Goal: Task Accomplishment & Management: Complete application form

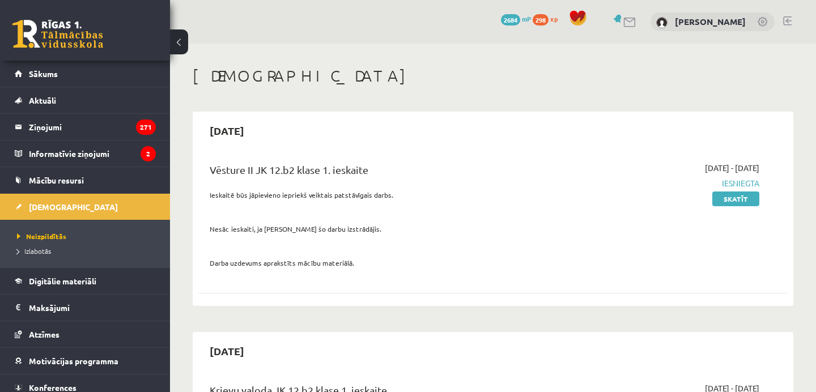
scroll to position [899, 0]
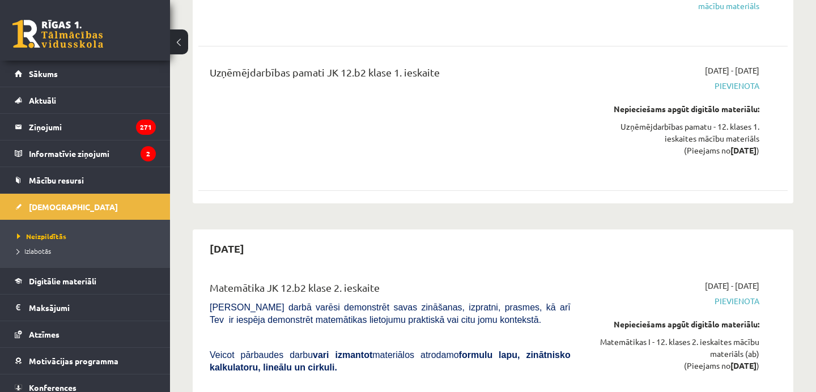
click at [58, 40] on link at bounding box center [57, 34] width 91 height 28
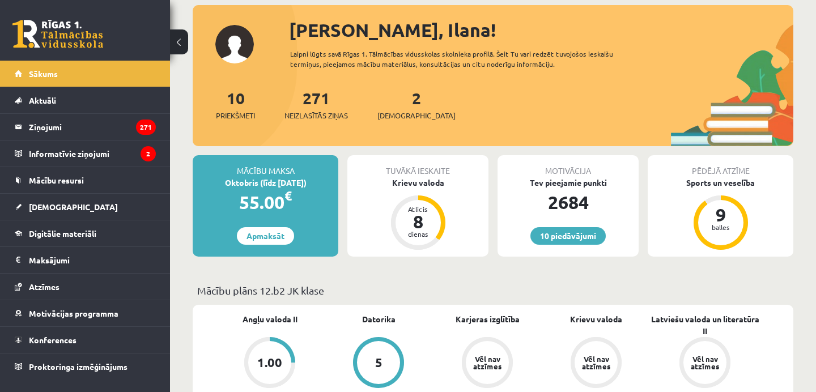
scroll to position [143, 0]
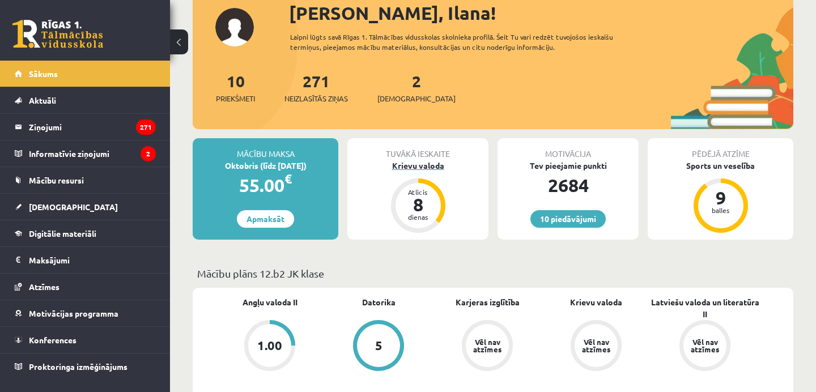
click at [418, 169] on div "Krievu valoda" at bounding box center [417, 166] width 141 height 12
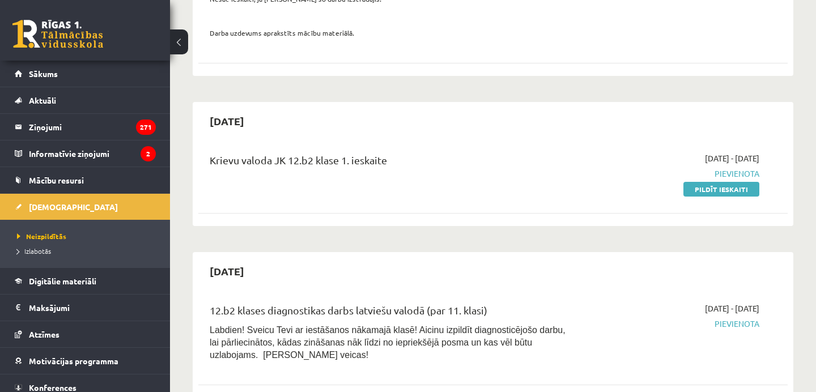
scroll to position [234, 0]
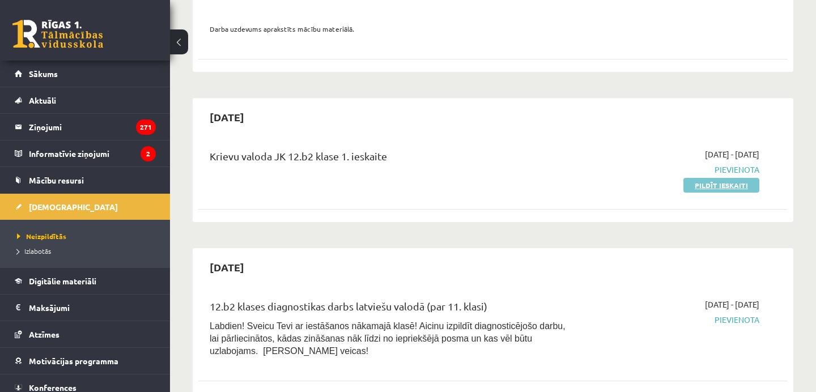
click at [701, 179] on link "Pildīt ieskaiti" at bounding box center [722, 185] width 76 height 15
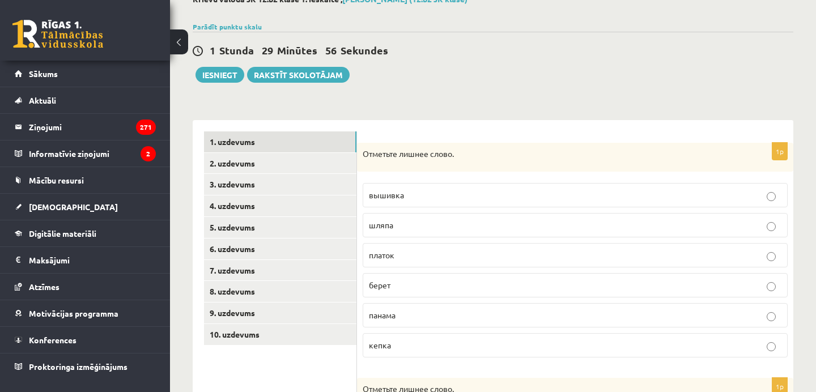
scroll to position [77, 0]
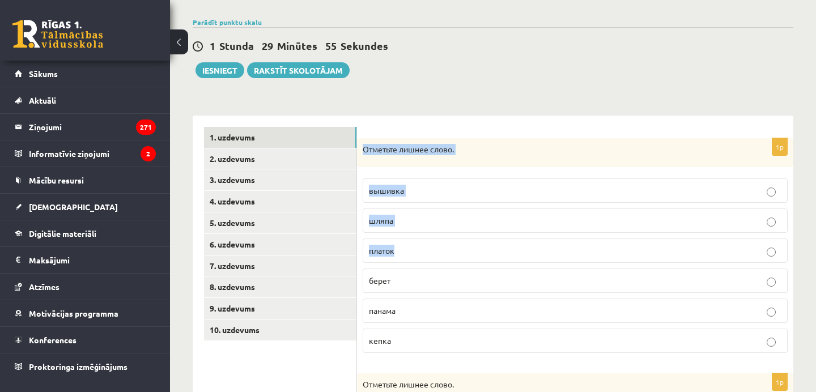
drag, startPoint x: 360, startPoint y: 149, endPoint x: 467, endPoint y: 274, distance: 164.5
click at [467, 274] on div "1p Отметьте лишнее слово. вышивка шляпа платок берет панама кепка" at bounding box center [575, 250] width 436 height 224
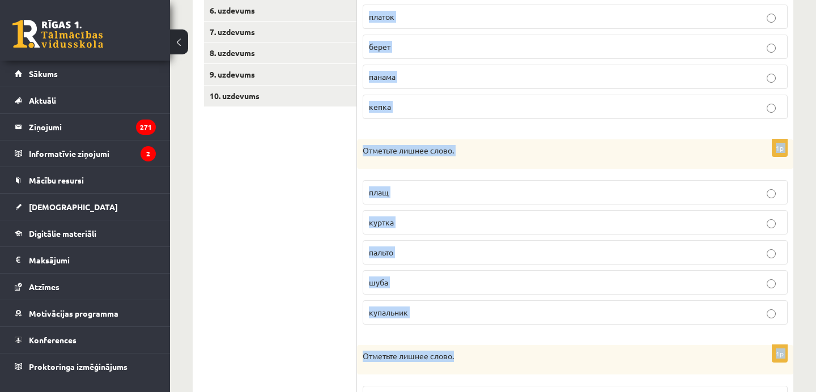
scroll to position [516, 0]
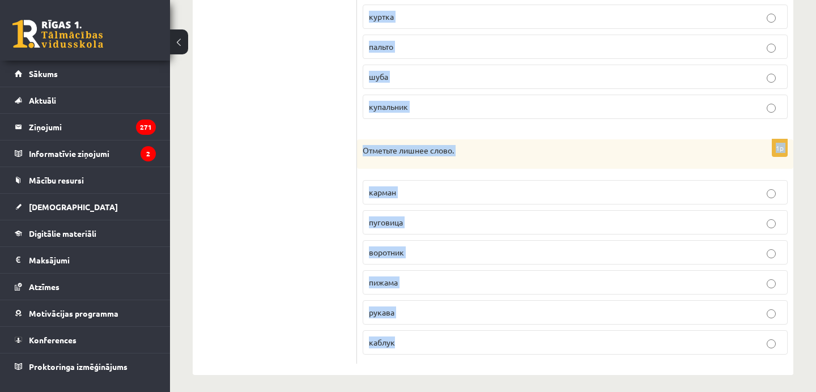
copy form "Отметьте лишнее слово. вышивка шляпа платок берет панама кепка 1p Отметьте лишн…"
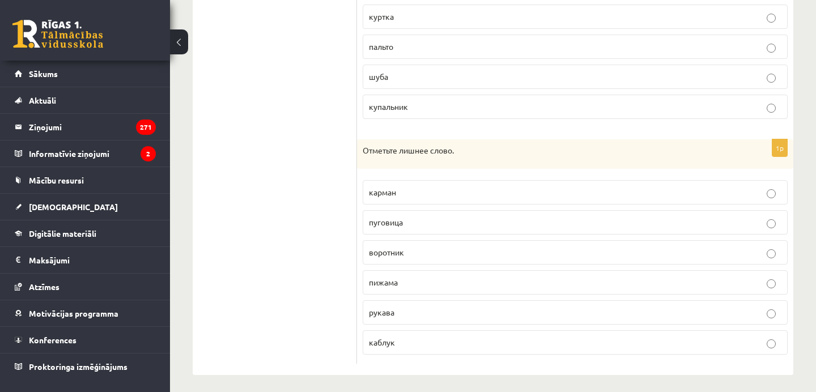
click at [297, 177] on ul "1. uzdevums 2. uzdevums 3. uzdevums 4. uzdevums 5. uzdevums 6. uzdevums 7. uzde…" at bounding box center [280, 25] width 153 height 677
click at [446, 287] on p "пижама" at bounding box center [575, 283] width 413 height 12
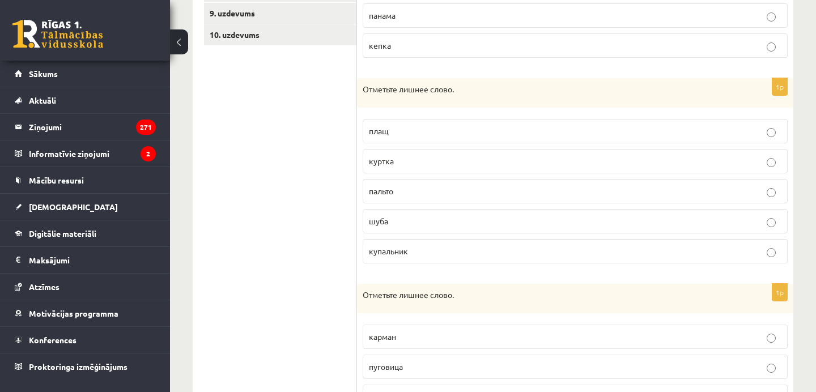
scroll to position [367, 0]
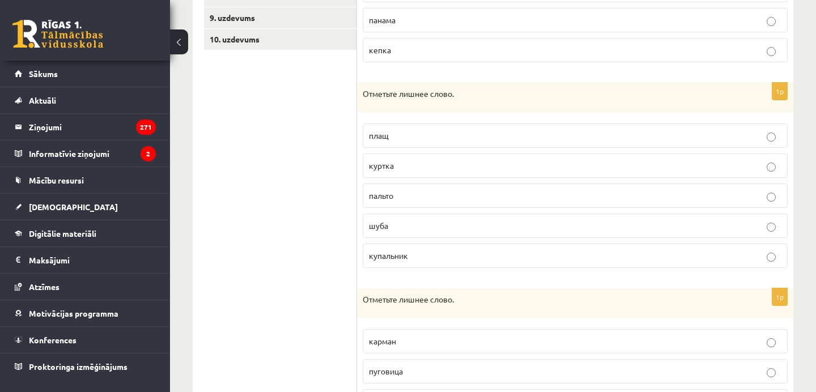
click at [447, 255] on p "купальник" at bounding box center [575, 256] width 413 height 12
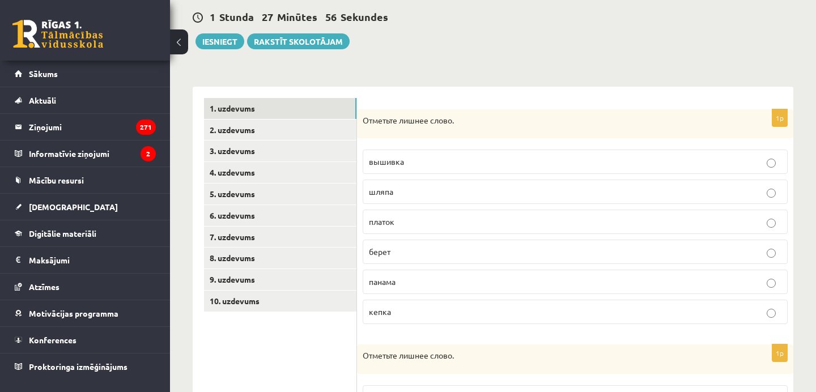
scroll to position [107, 0]
click at [452, 162] on p "вышивка" at bounding box center [575, 161] width 413 height 12
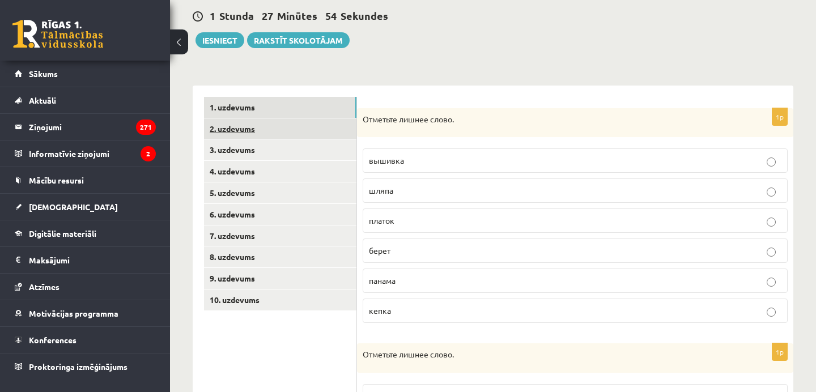
click at [314, 122] on link "2. uzdevums" at bounding box center [280, 128] width 152 height 21
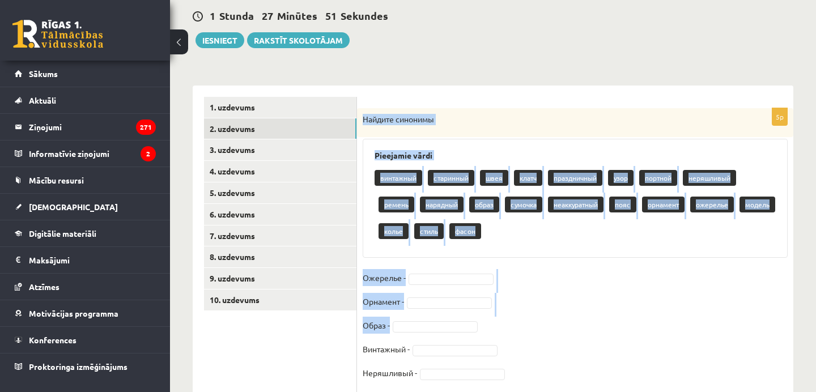
drag, startPoint x: 364, startPoint y: 120, endPoint x: 498, endPoint y: 319, distance: 240.1
click at [498, 319] on div "5p Найдите синонимы Pieejamie vārdi винтажный старинный швея клатч праздничный …" at bounding box center [575, 251] width 436 height 286
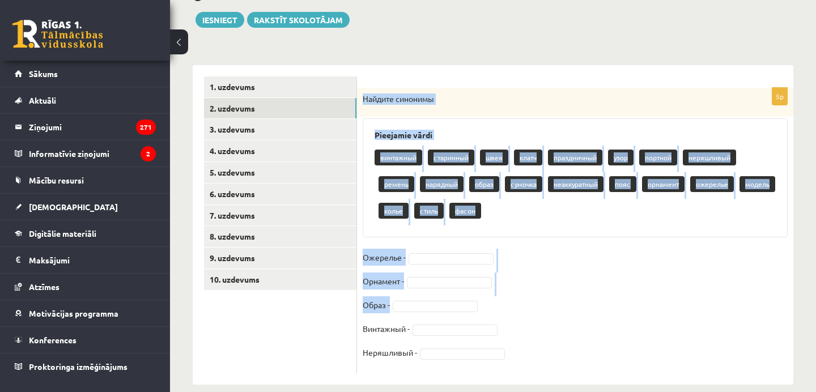
scroll to position [143, 0]
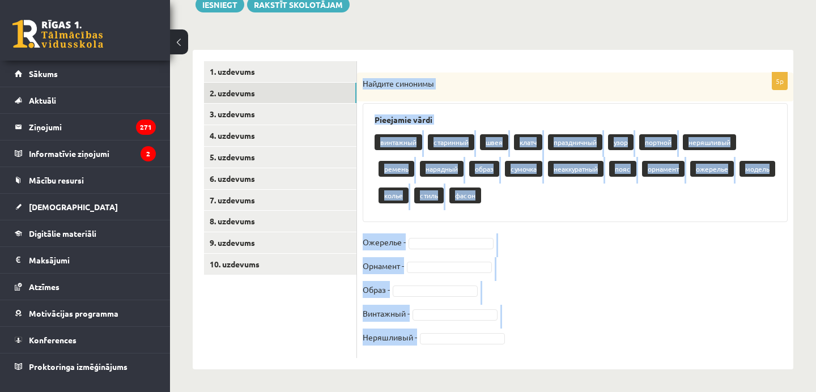
copy div "Найдите синонимы Pieejamie vārdi винтажный старинный швея клатч праздничный узо…"
click at [540, 200] on div "винтажный старинный швея клатч праздничный узор портной неряшливый ремень наряд…" at bounding box center [575, 170] width 401 height 80
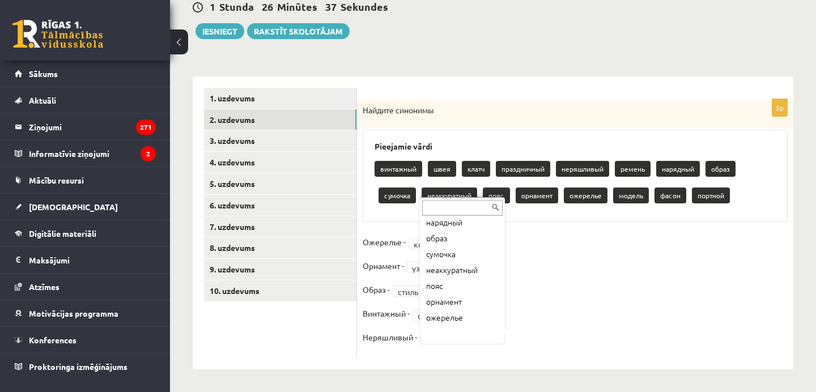
scroll to position [117, 0]
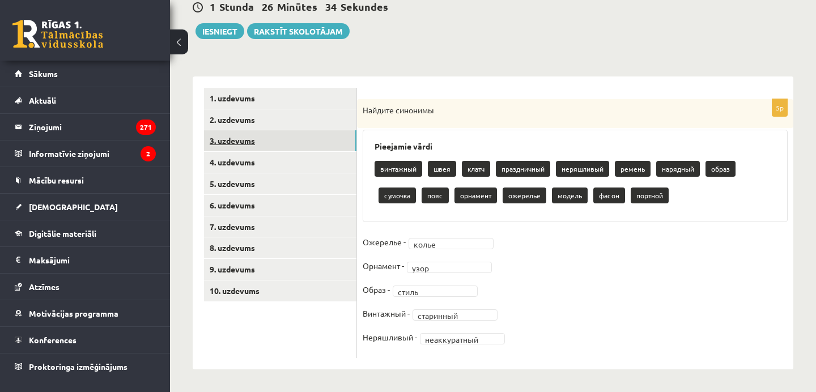
click at [333, 145] on link "3. uzdevums" at bounding box center [280, 140] width 152 height 21
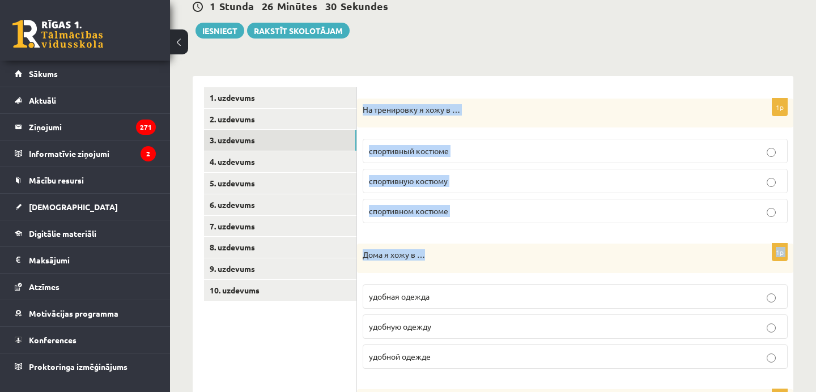
drag, startPoint x: 361, startPoint y: 113, endPoint x: 552, endPoint y: 273, distance: 249.5
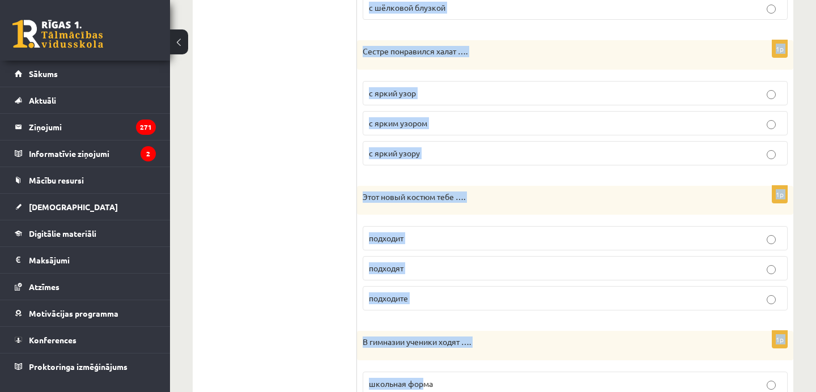
scroll to position [1300, 0]
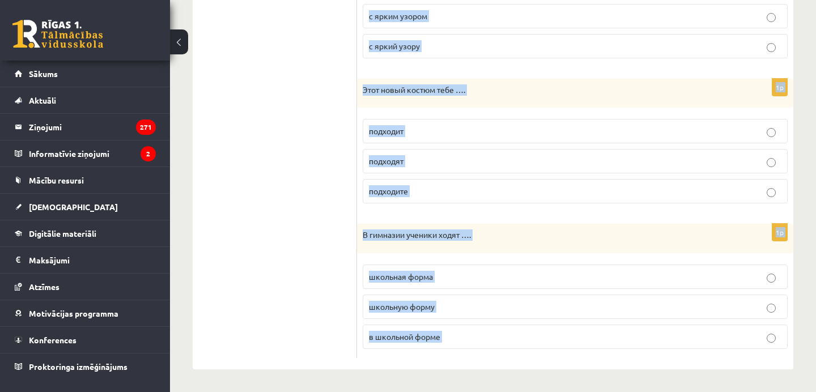
copy body "На тренировку я хожу в … спортивный костюме спортивную костюму спортивном костю…"
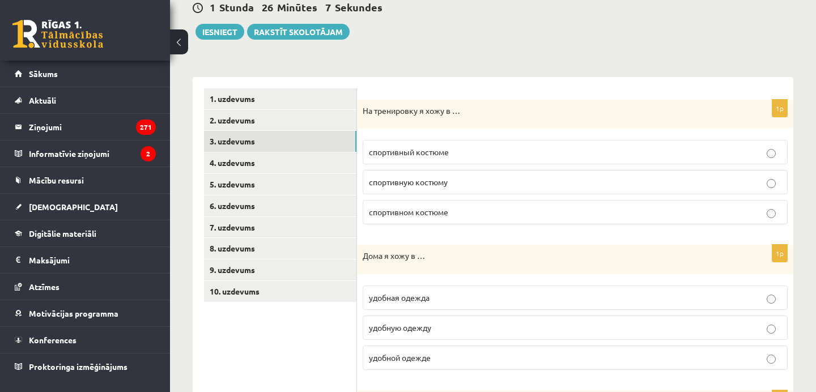
scroll to position [115, 0]
click at [608, 153] on p "спортивный костюме" at bounding box center [575, 153] width 413 height 12
click at [598, 215] on p "спортивном костюме" at bounding box center [575, 213] width 413 height 12
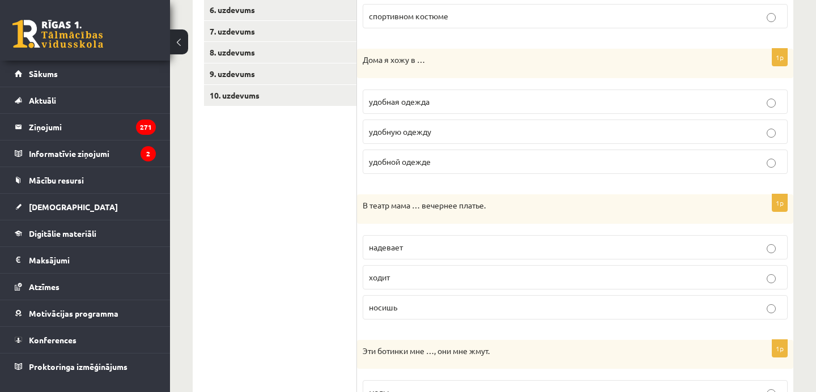
scroll to position [312, 0]
click at [538, 162] on p "удобной одежде" at bounding box center [575, 161] width 413 height 12
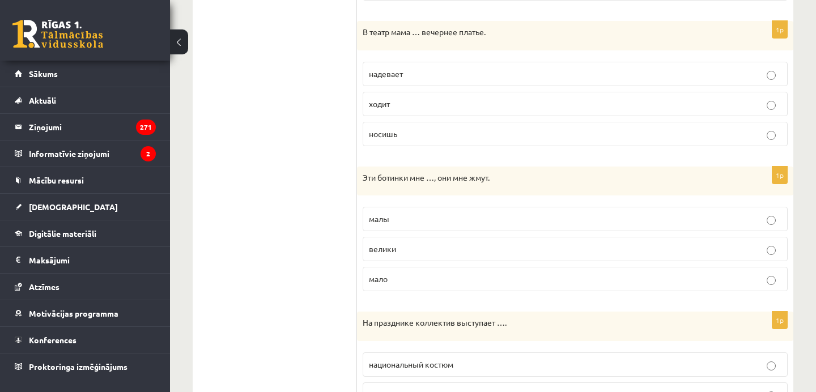
scroll to position [487, 0]
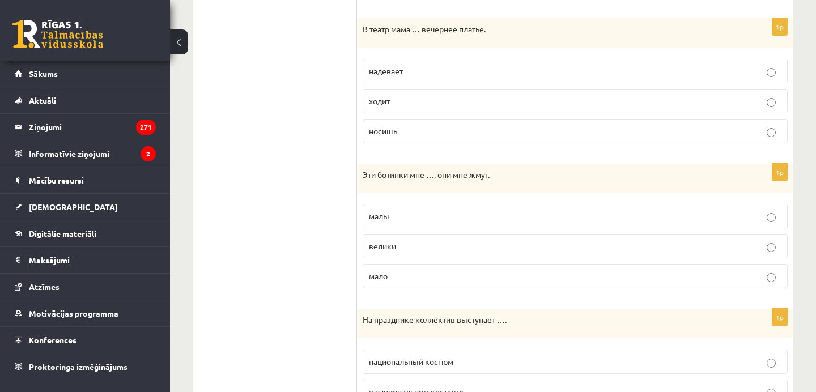
click at [495, 77] on p "надевает" at bounding box center [575, 71] width 413 height 12
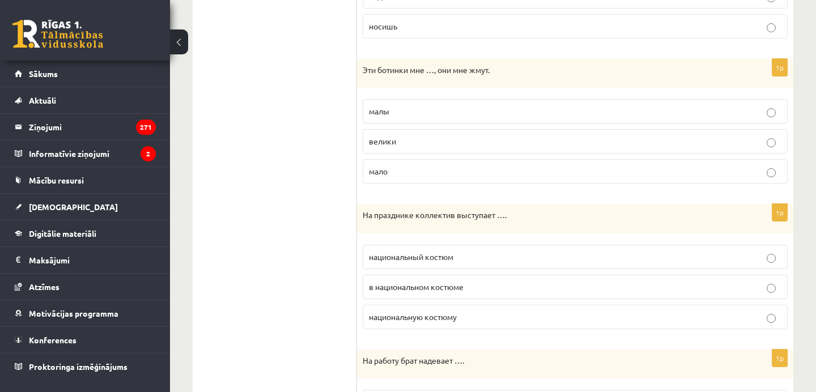
scroll to position [626, 0]
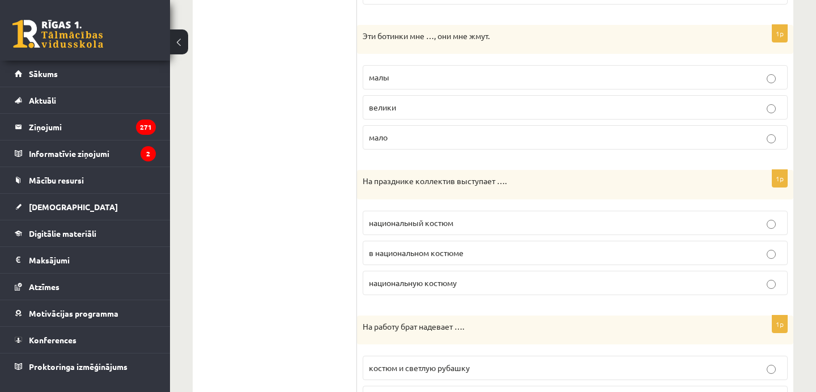
click at [470, 76] on p "малы" at bounding box center [575, 77] width 413 height 12
click at [473, 260] on label "в национальном костюме" at bounding box center [575, 253] width 425 height 24
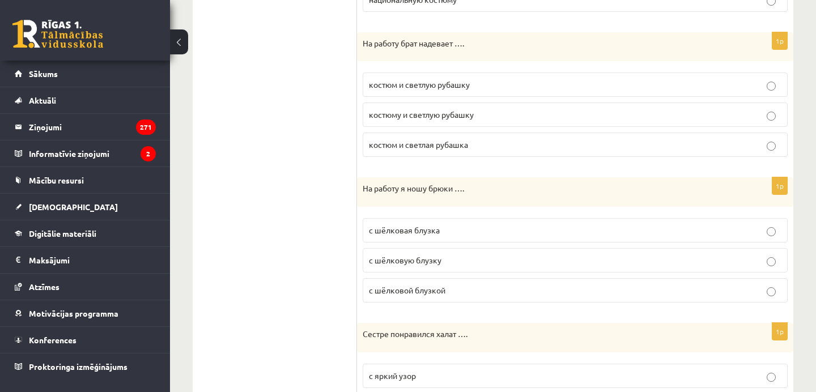
scroll to position [914, 0]
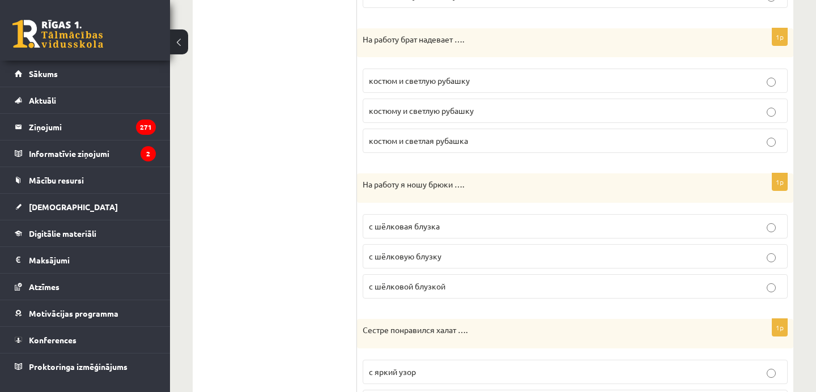
click at [503, 78] on p "костюм и светлую рубашку" at bounding box center [575, 81] width 413 height 12
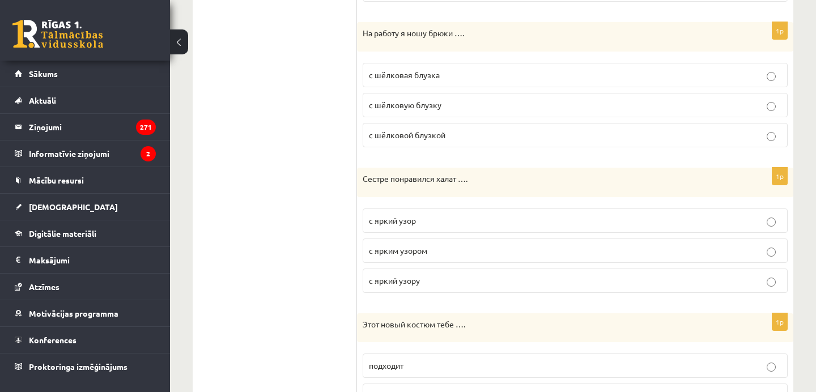
scroll to position [1069, 0]
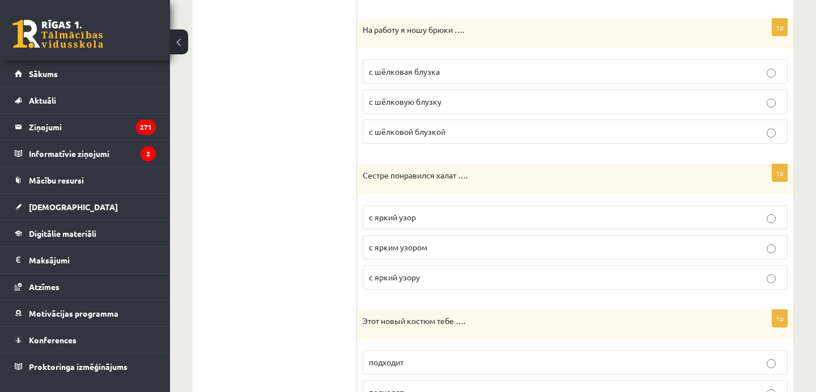
click at [508, 126] on p "с шёлковой блузкой" at bounding box center [575, 132] width 413 height 12
click at [494, 251] on p "с ярким узором" at bounding box center [575, 247] width 413 height 12
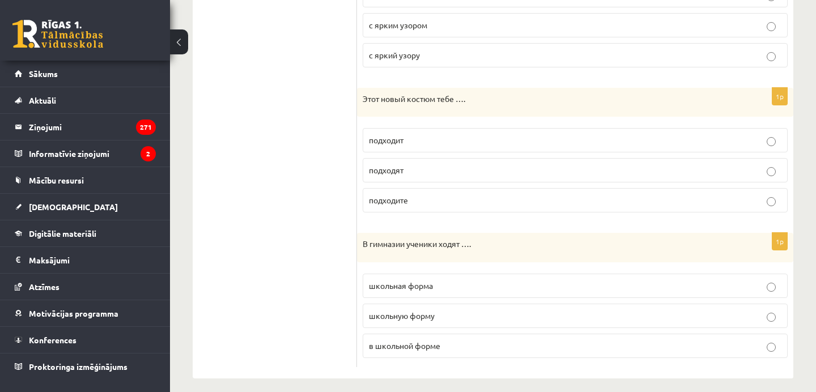
scroll to position [1300, 0]
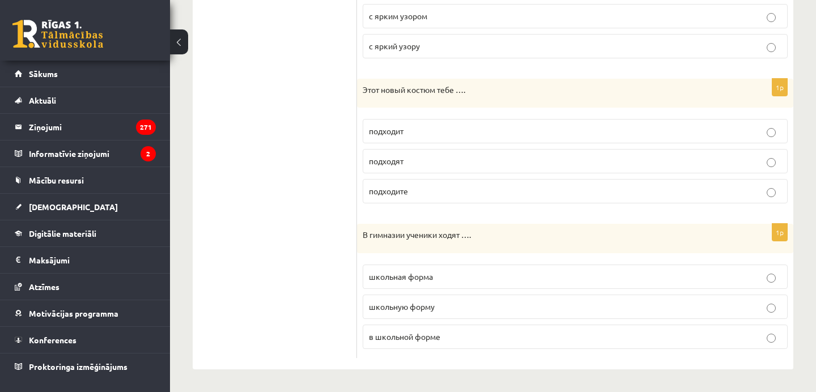
click at [494, 128] on p "подходит" at bounding box center [575, 131] width 413 height 12
click at [474, 337] on p "в школьной форме" at bounding box center [575, 337] width 413 height 12
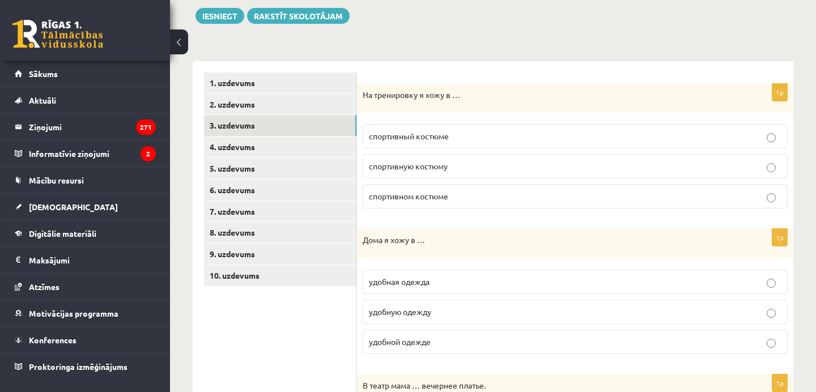
scroll to position [0, 0]
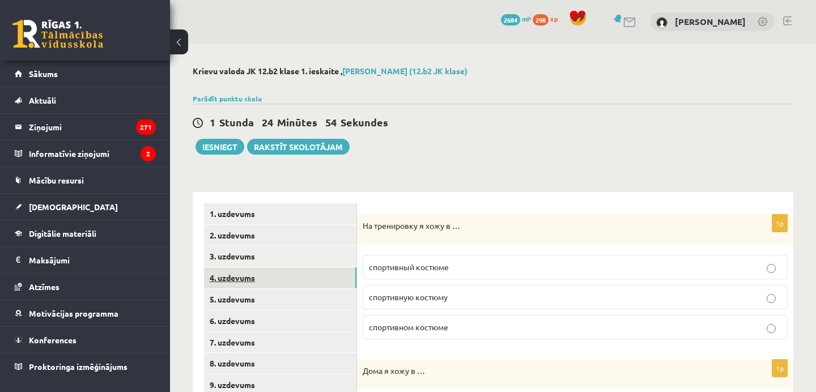
click at [230, 277] on link "4. uzdevums" at bounding box center [280, 278] width 152 height 21
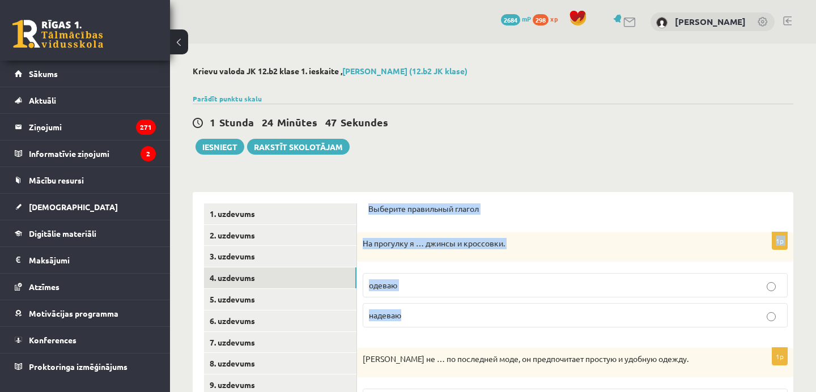
drag, startPoint x: 364, startPoint y: 208, endPoint x: 475, endPoint y: 347, distance: 177.5
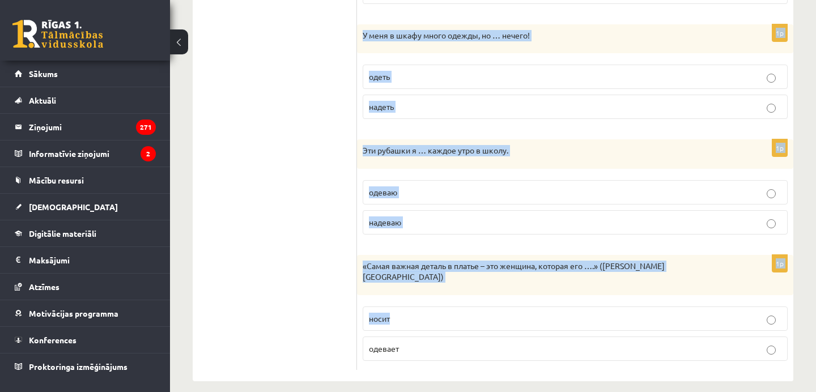
scroll to position [440, 0]
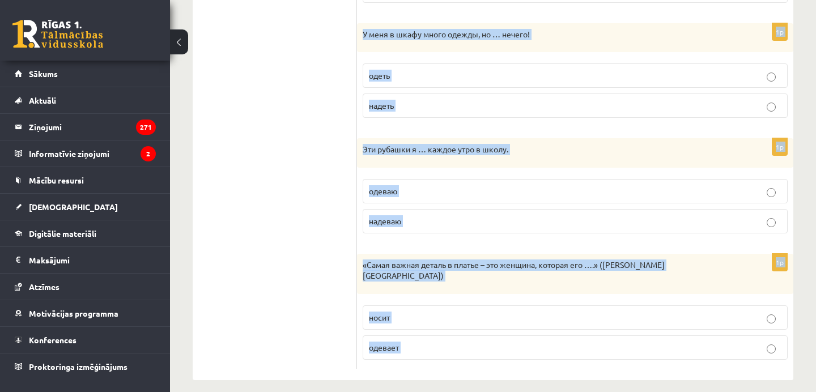
copy body "Выберите правильный глагол 1p На прогулку я … джинсы и кроссовки. одеваю надева…"
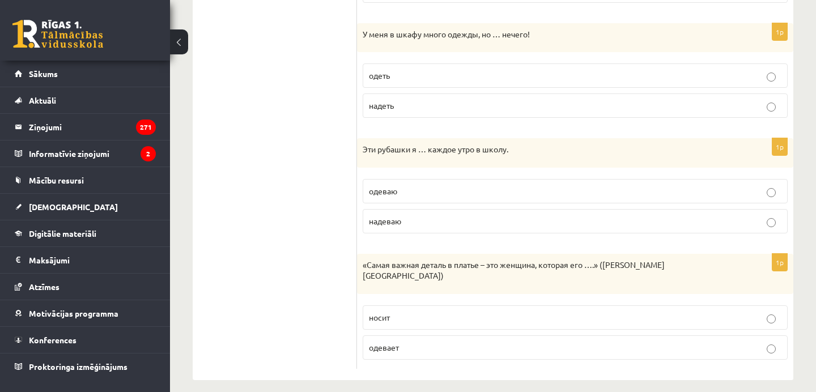
click at [304, 188] on ul "1. uzdevums 2. uzdevums 3. uzdevums 4. uzdevums 5. uzdevums 6. uzdevums 7. uzde…" at bounding box center [280, 66] width 153 height 606
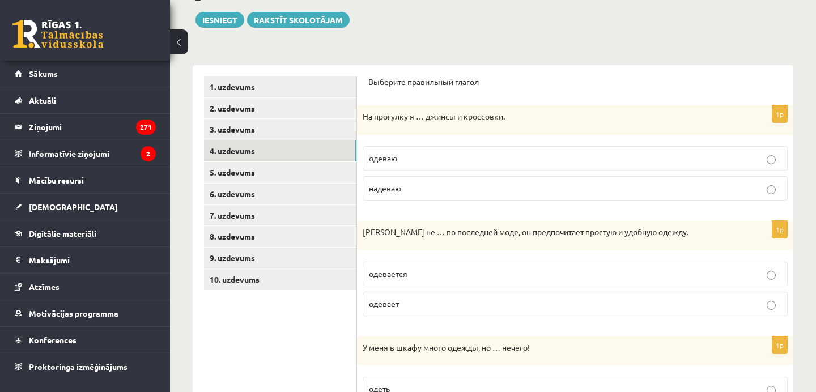
scroll to position [149, 0]
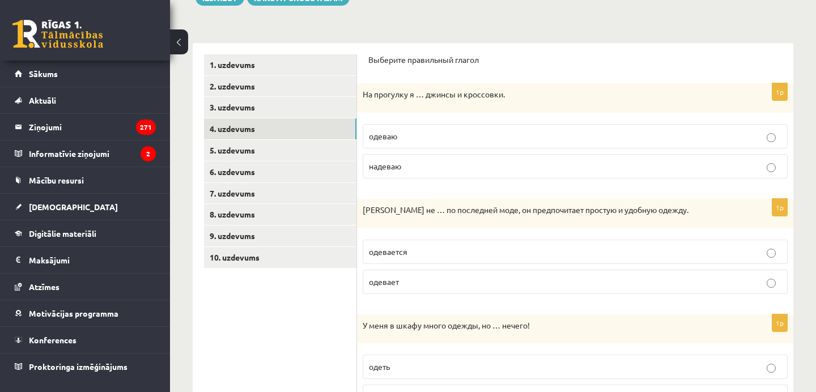
click at [425, 162] on p "надеваю" at bounding box center [575, 166] width 413 height 12
click at [446, 257] on p "одевается" at bounding box center [575, 252] width 413 height 12
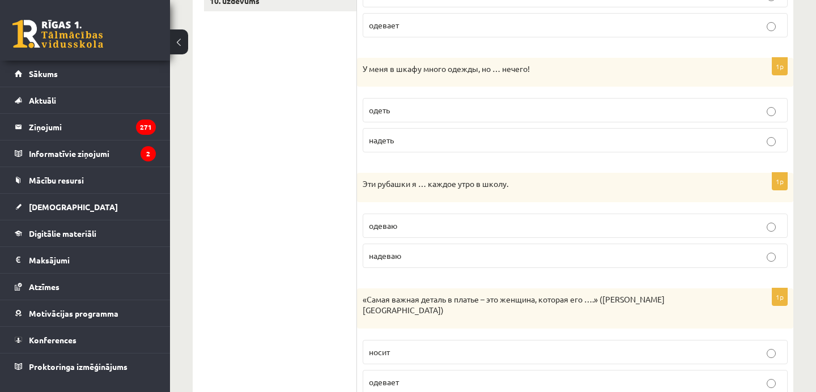
scroll to position [440, 0]
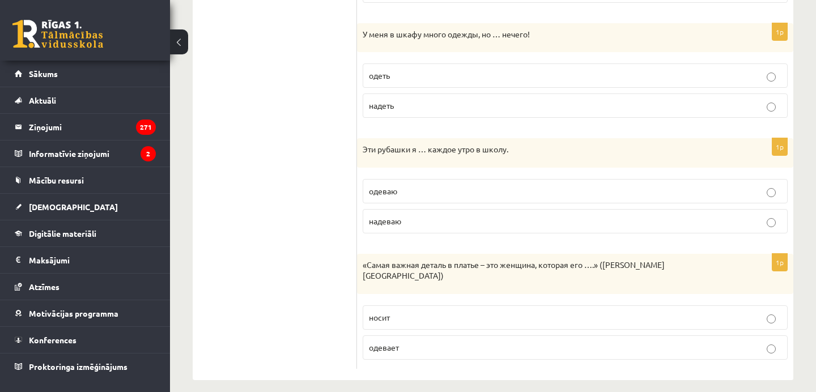
click at [488, 109] on p "надеть" at bounding box center [575, 106] width 413 height 12
click at [427, 232] on label "надеваю" at bounding box center [575, 221] width 425 height 24
click at [438, 312] on p "носит" at bounding box center [575, 318] width 413 height 12
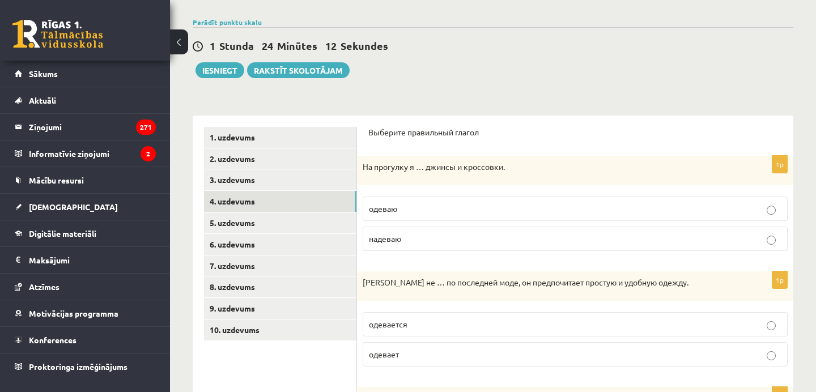
scroll to position [0, 0]
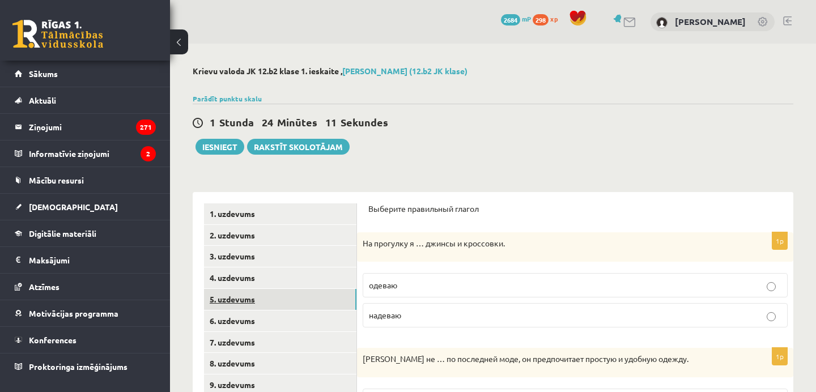
click at [307, 295] on link "5. uzdevums" at bounding box center [280, 299] width 152 height 21
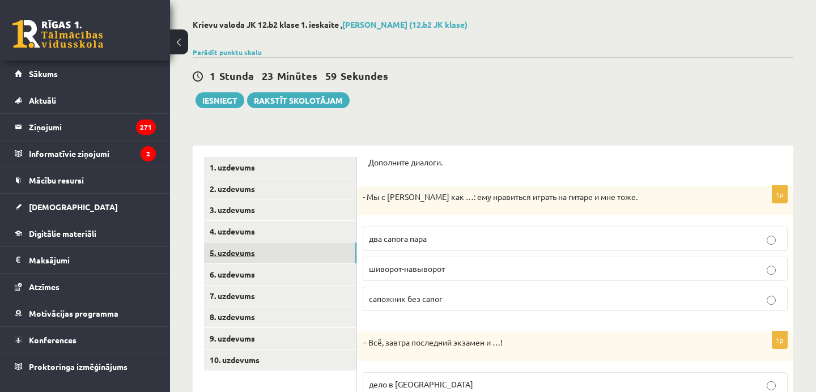
scroll to position [60, 0]
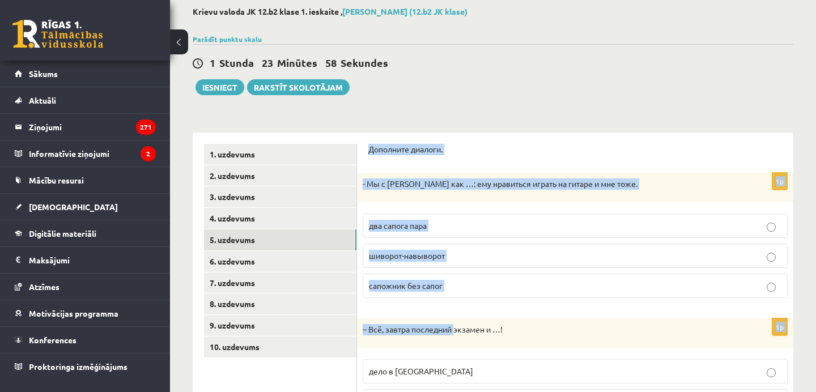
drag, startPoint x: 367, startPoint y: 147, endPoint x: 468, endPoint y: 350, distance: 226.4
click at [468, 350] on div "Дополните диалоги. 1p - Мы с Артуром как …: ему нравиться играть на гитаре и мн…" at bounding box center [575, 371] width 436 height 477
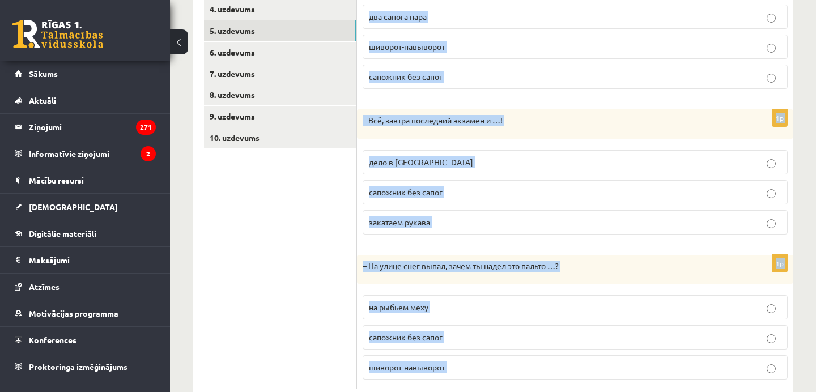
scroll to position [300, 0]
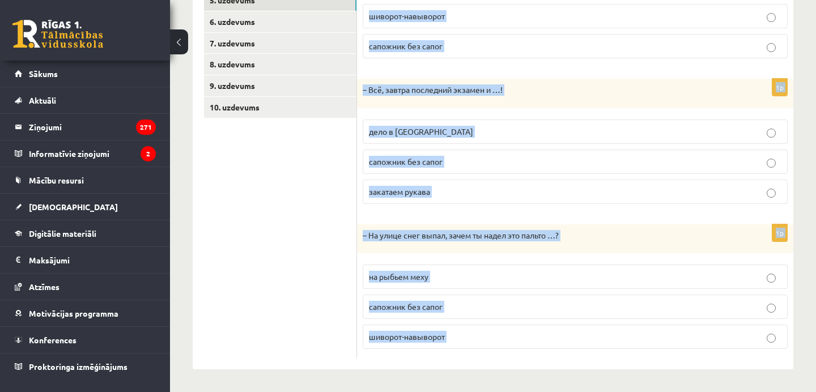
copy body "Дополните диалоги. 1p - Мы с Артуром как …: ему нравиться играть на гитаре и мн…"
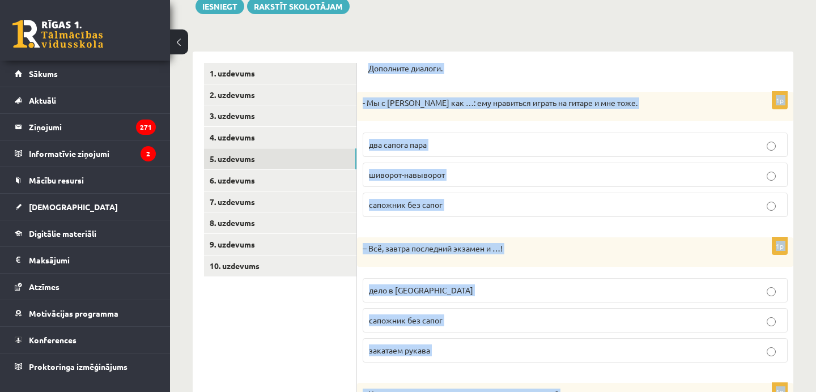
scroll to position [0, 0]
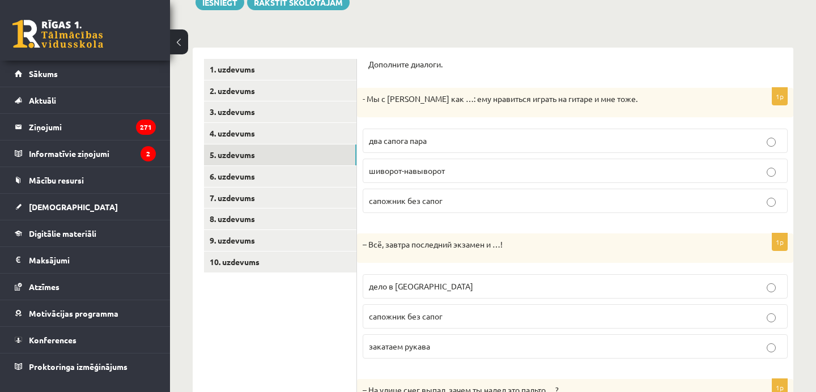
click at [492, 129] on label "два сапога пара" at bounding box center [575, 141] width 425 height 24
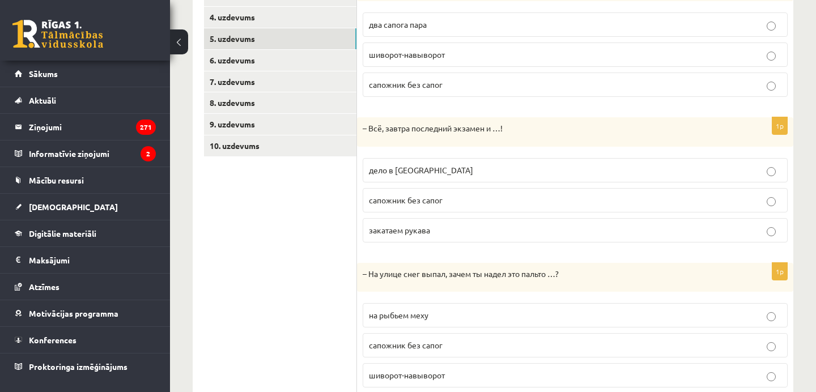
click at [491, 174] on p "дело в шляпе" at bounding box center [575, 170] width 413 height 12
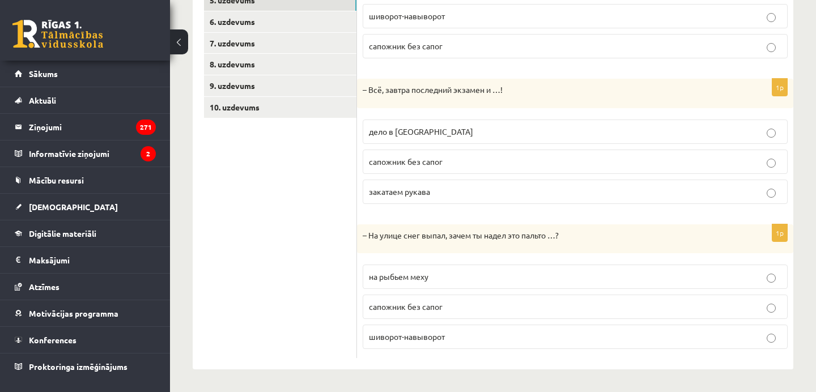
click at [454, 347] on label "шиворот-навыворот" at bounding box center [575, 337] width 425 height 24
click at [277, 24] on link "6. uzdevums" at bounding box center [280, 21] width 152 height 21
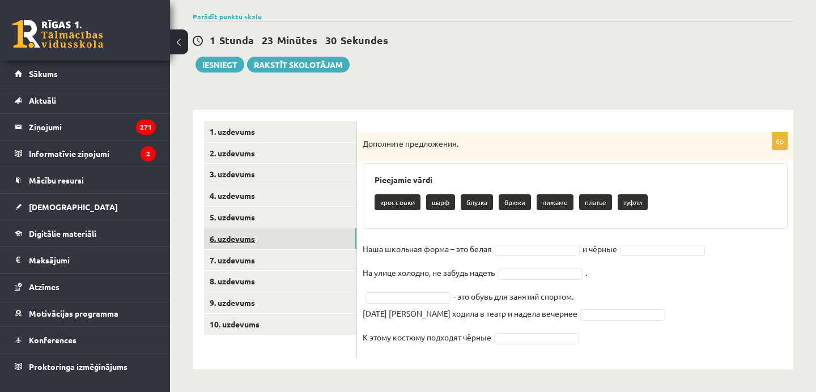
scroll to position [83, 0]
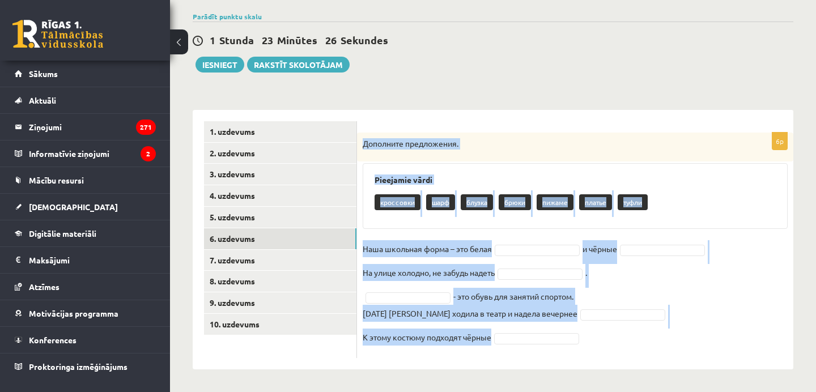
drag, startPoint x: 361, startPoint y: 142, endPoint x: 582, endPoint y: 334, distance: 292.5
click at [582, 334] on div "6p Дополните предложения. Pieejamie vārdi кроссовки шарф блузка брюки пижаме пл…" at bounding box center [575, 246] width 436 height 226
copy div "Дополните предложения. Pieejamie vārdi кроссовки шарф блузка брюки пижаме плать…"
click at [506, 125] on form "6p Дополните предложения. Pieejamie vārdi кроссовки шарф блузка брюки пижаме пл…" at bounding box center [575, 239] width 414 height 237
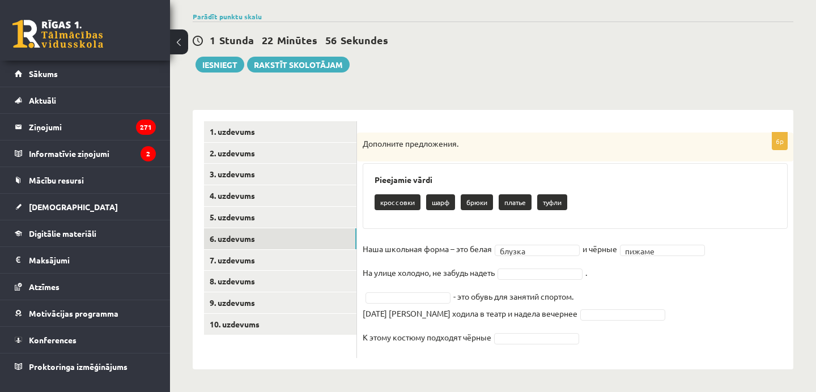
click at [648, 257] on fieldset "Наша школьная форма – это белая блузка ****** и чёрные пижаме ****** На улице х…" at bounding box center [575, 296] width 425 height 112
click at [648, 243] on fieldset "Наша школьная форма – это белая блузка ****** и чёрные пижаме ****** На улице х…" at bounding box center [575, 296] width 425 height 112
click at [423, 304] on fieldset "Наша школьная форма – это белая блузка ****** и чёрные брюки ***** На улице хол…" at bounding box center [575, 296] width 425 height 112
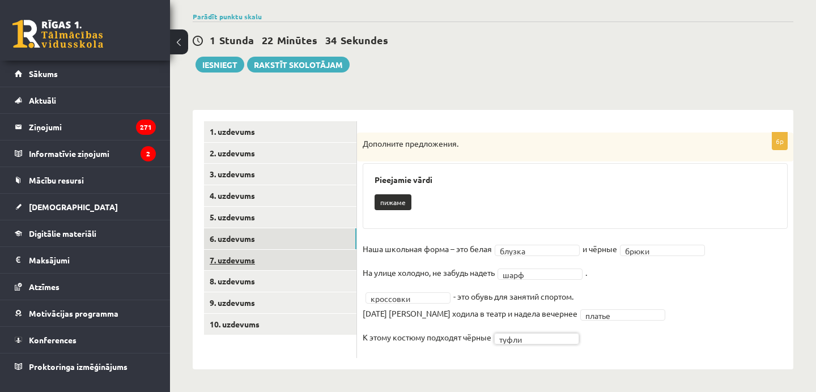
click at [317, 256] on link "7. uzdevums" at bounding box center [280, 260] width 152 height 21
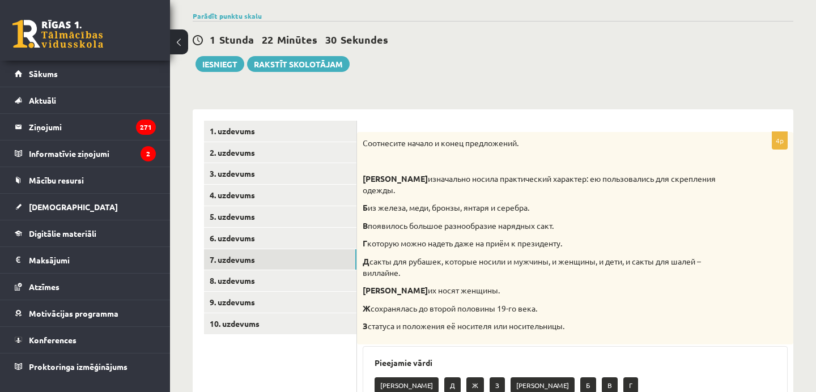
drag, startPoint x: 364, startPoint y: 142, endPoint x: 582, endPoint y: 318, distance: 280.5
click at [582, 318] on div "Соотнесите начало и конец предложений. А изначально носила практический характе…" at bounding box center [575, 238] width 436 height 213
copy div "Соотнесите начало и конец предложений. А изначально носила практический характе…"
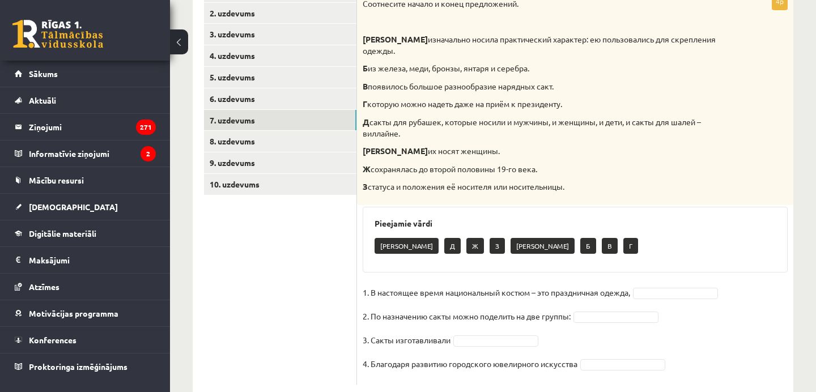
scroll to position [238, 0]
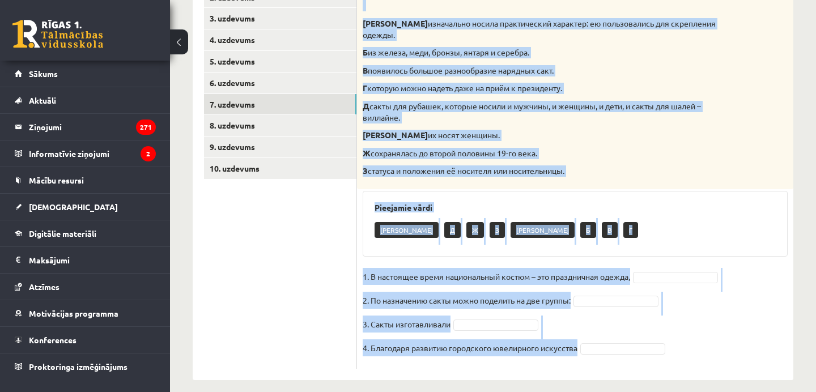
copy div "Соотнесите начало и конец предложений. А изначально носила практический характе…"
click at [568, 218] on div "А Д Ж З Е Б В Г" at bounding box center [575, 231] width 401 height 27
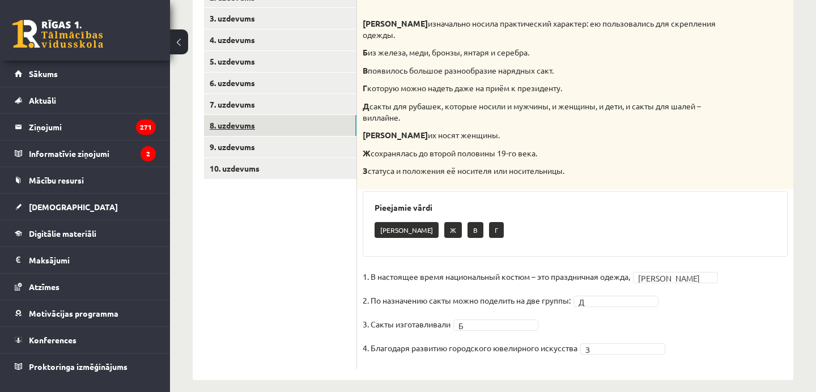
click at [285, 125] on link "8. uzdevums" at bounding box center [280, 125] width 152 height 21
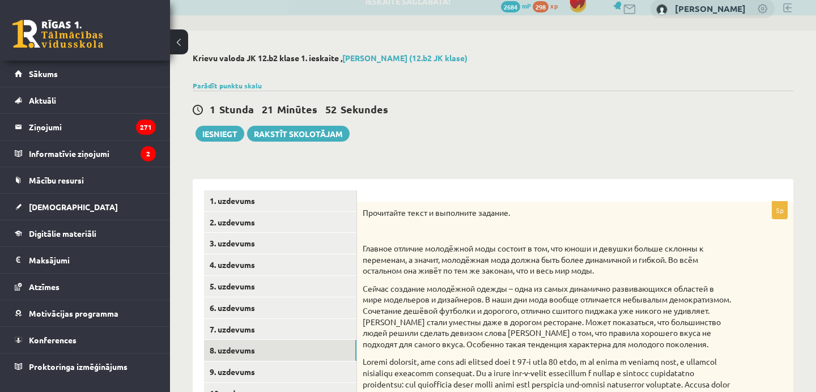
scroll to position [7, 0]
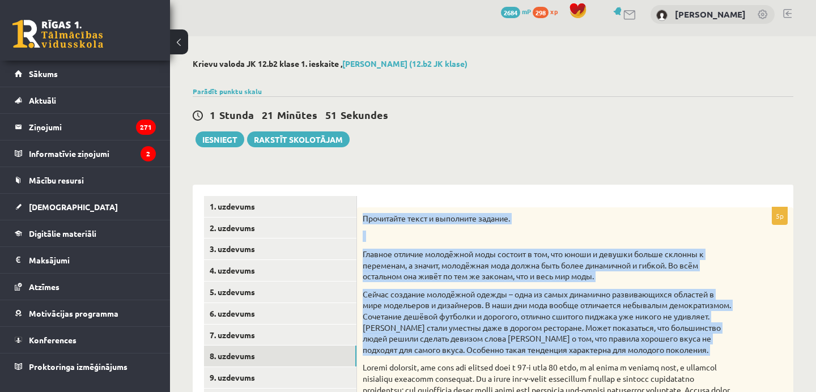
drag, startPoint x: 361, startPoint y: 215, endPoint x: 649, endPoint y: 393, distance: 339.0
click at [649, 385] on html "0 Dāvanas 2684 mP 298 xp Ilana Kadik Sākums Aktuāli Kā mācīties eSKOLĀ Kontakti…" at bounding box center [408, 189] width 816 height 392
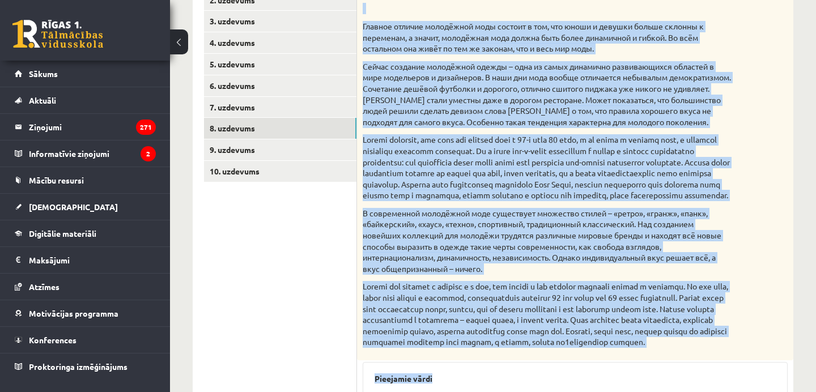
scroll to position [452, 0]
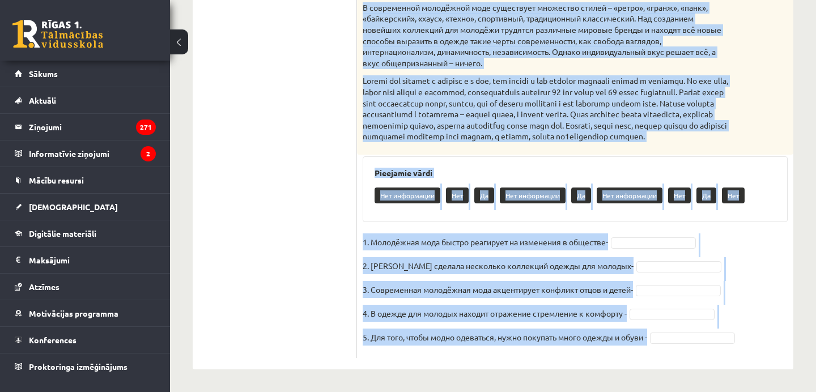
copy div "Прочитайте текст и выполните задание. Главное отличие молодёжной моды состоит в…"
click at [500, 251] on div "5p Прочитайте текст и выполните задание. Главное отличие молодёжной моды состои…" at bounding box center [575, 66] width 436 height 584
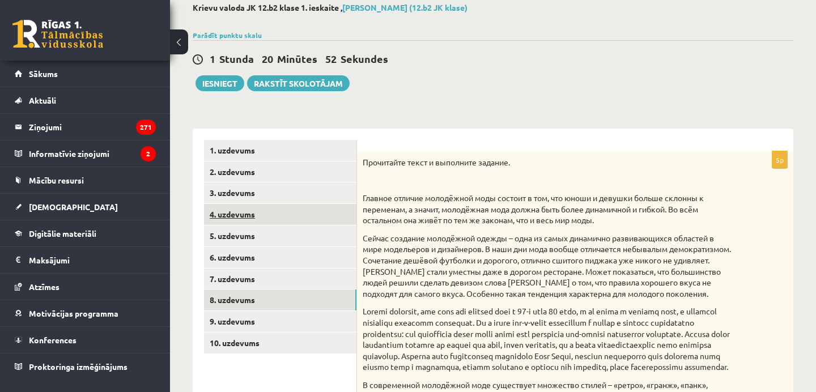
scroll to position [67, 0]
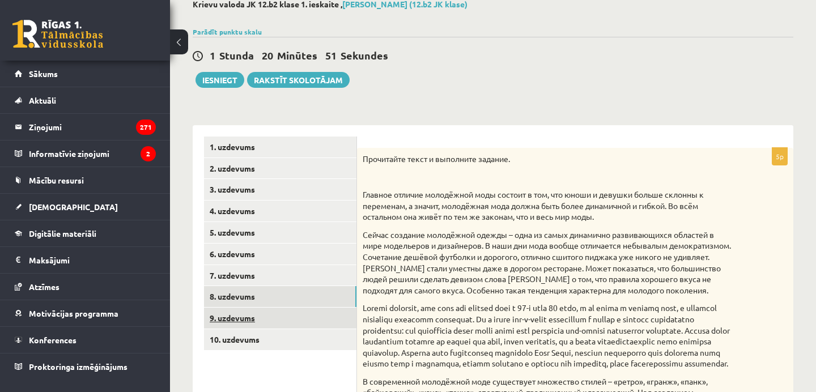
click at [321, 311] on link "9. uzdevums" at bounding box center [280, 318] width 152 height 21
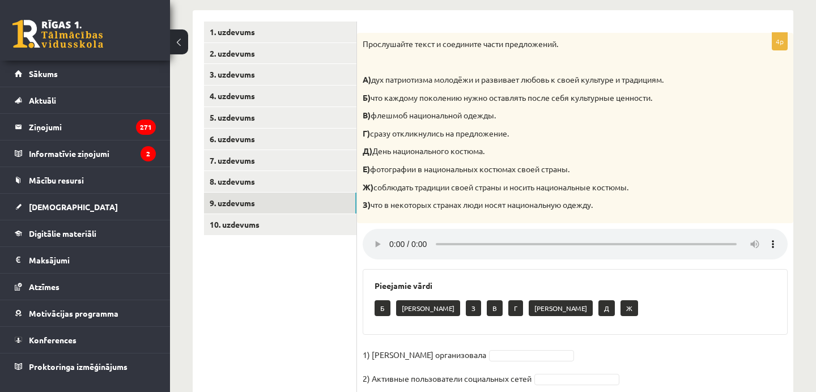
scroll to position [190, 0]
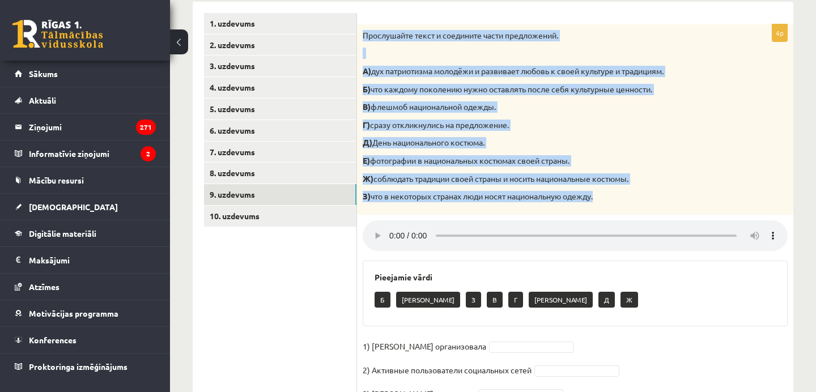
drag, startPoint x: 362, startPoint y: 34, endPoint x: 620, endPoint y: 201, distance: 307.1
click at [620, 201] on div "Прослушайте текст и соедините части предложений. А) дух патриотизма молодёжи и …" at bounding box center [575, 119] width 436 height 190
copy div "Прослушайте текст и соедините части предложений. А) дух патриотизма молодёжи и …"
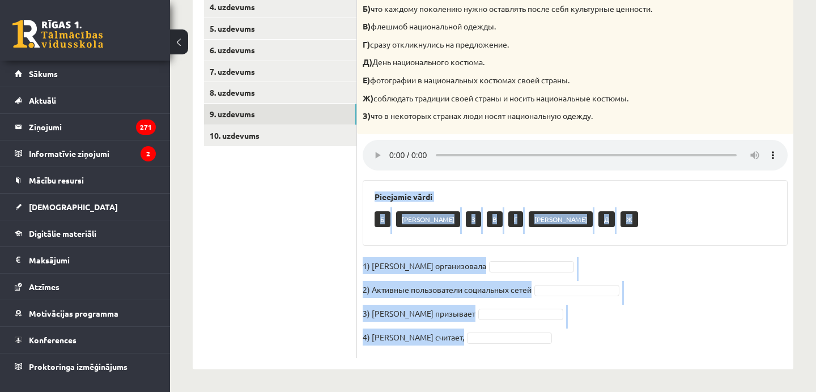
drag, startPoint x: 372, startPoint y: 196, endPoint x: 490, endPoint y: 341, distance: 187.3
click at [490, 341] on div "4p Прослушайте текст и соедините части предложений. А) дух патриотизма молодёжи…" at bounding box center [575, 151] width 436 height 414
click at [439, 253] on div "4p Прослушайте текст и соедините части предложений. А) дух патриотизма молодёжи…" at bounding box center [575, 151] width 436 height 414
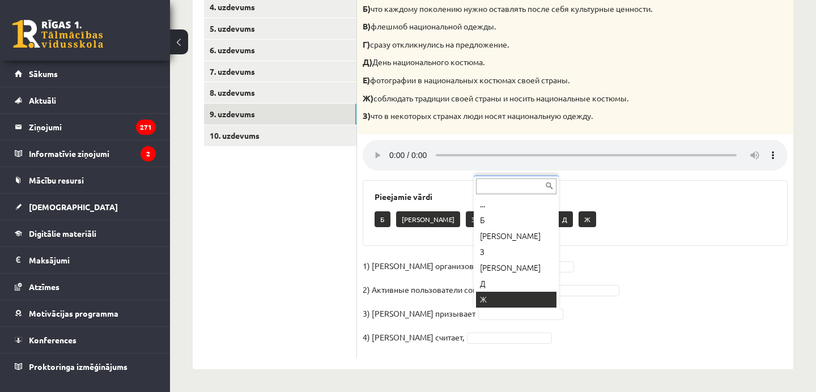
click at [514, 308] on div "... Б Е З А Д Ж" at bounding box center [516, 243] width 85 height 134
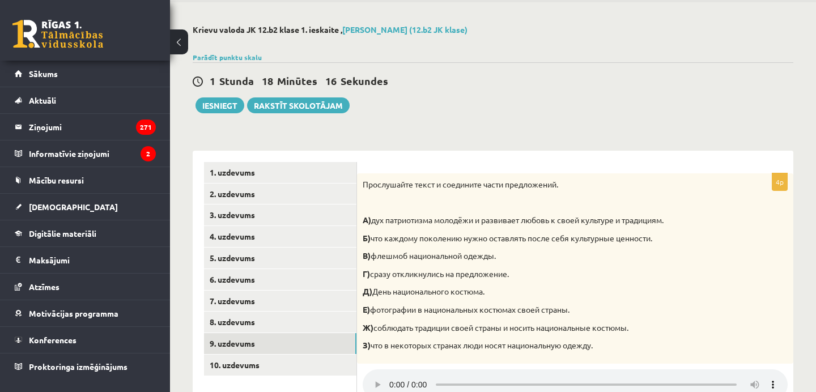
scroll to position [69, 0]
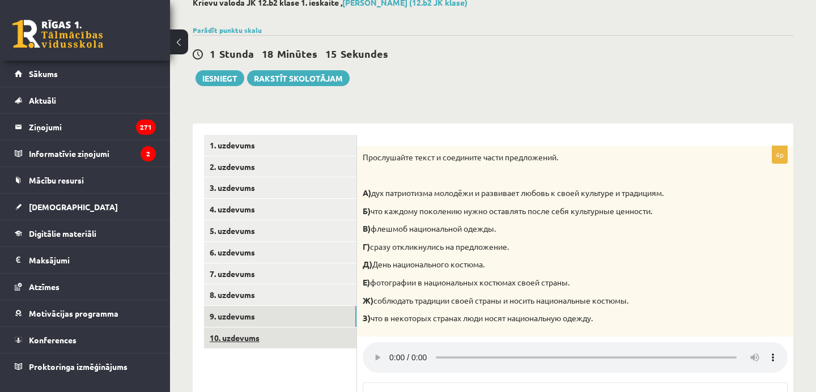
click at [323, 344] on link "10. uzdevums" at bounding box center [280, 338] width 152 height 21
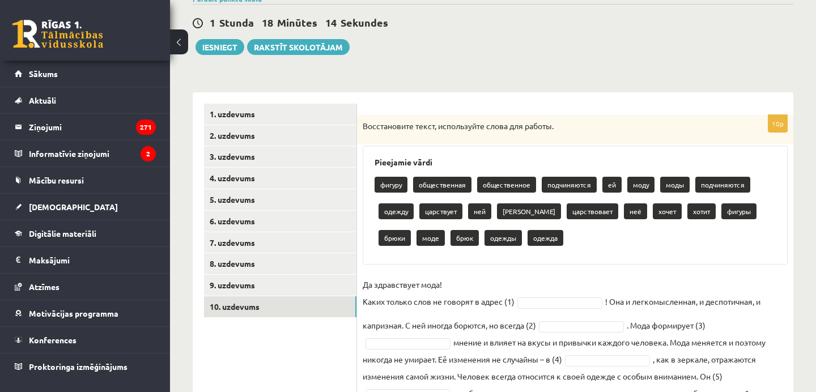
scroll to position [106, 0]
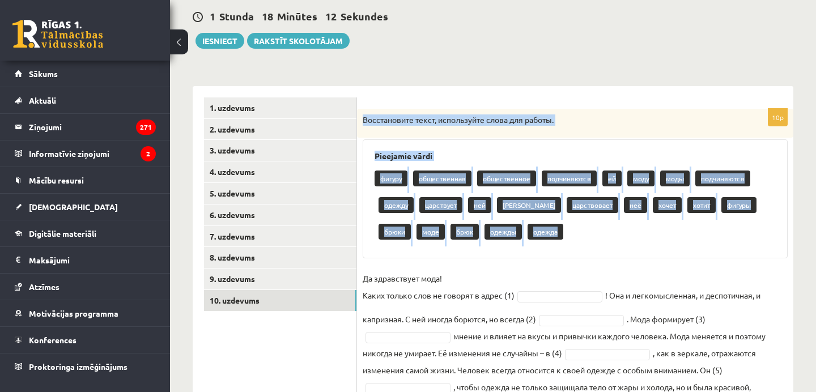
drag, startPoint x: 361, startPoint y: 120, endPoint x: 535, endPoint y: 261, distance: 223.7
click at [535, 259] on div "10p Восстановите текст, используйте слова для работы. Pieejamie vārdi фигуру об…" at bounding box center [575, 306] width 436 height 395
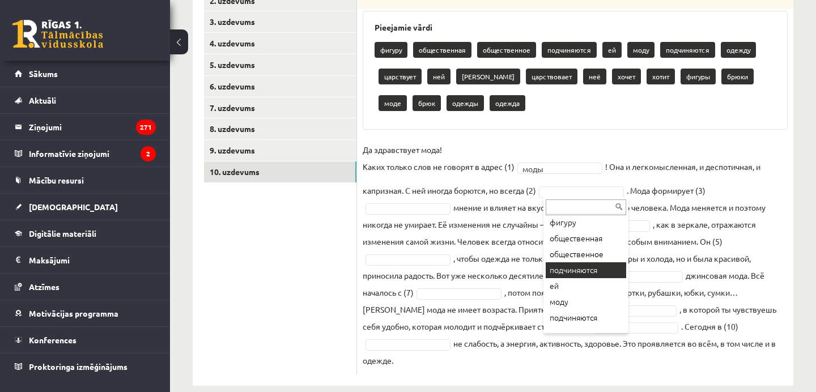
scroll to position [22, 0]
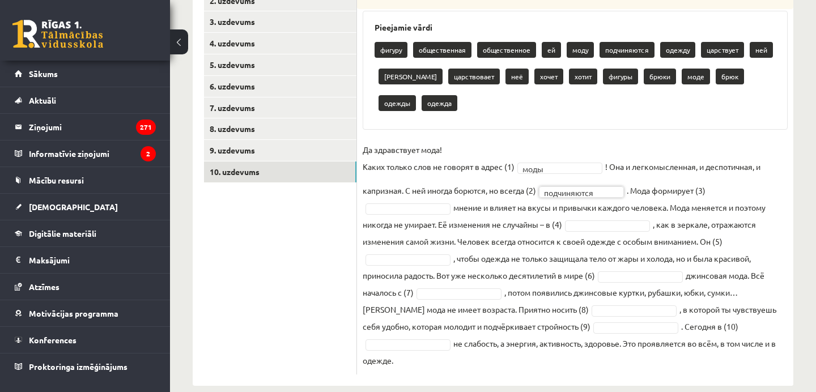
click at [609, 197] on fieldset "**********" at bounding box center [575, 255] width 425 height 228
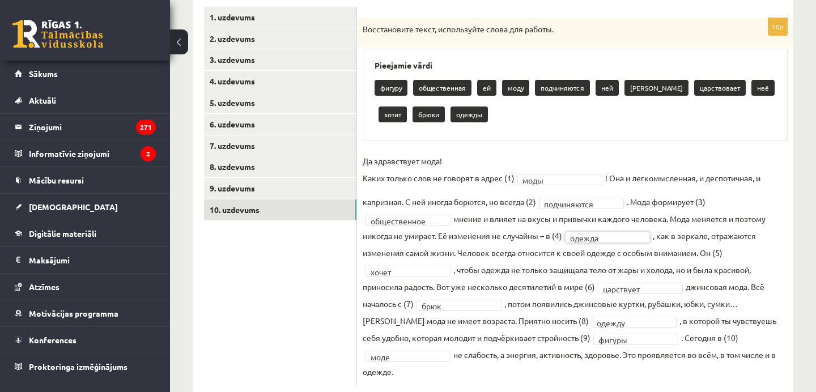
scroll to position [0, 0]
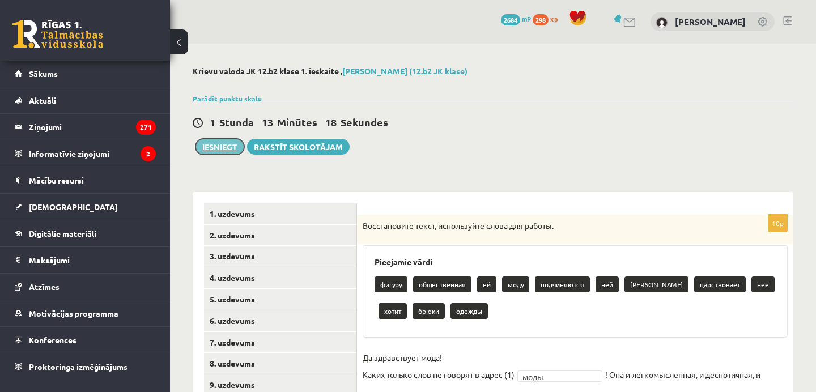
click at [216, 149] on button "Iesniegt" at bounding box center [220, 147] width 49 height 16
